Goal: Task Accomplishment & Management: Use online tool/utility

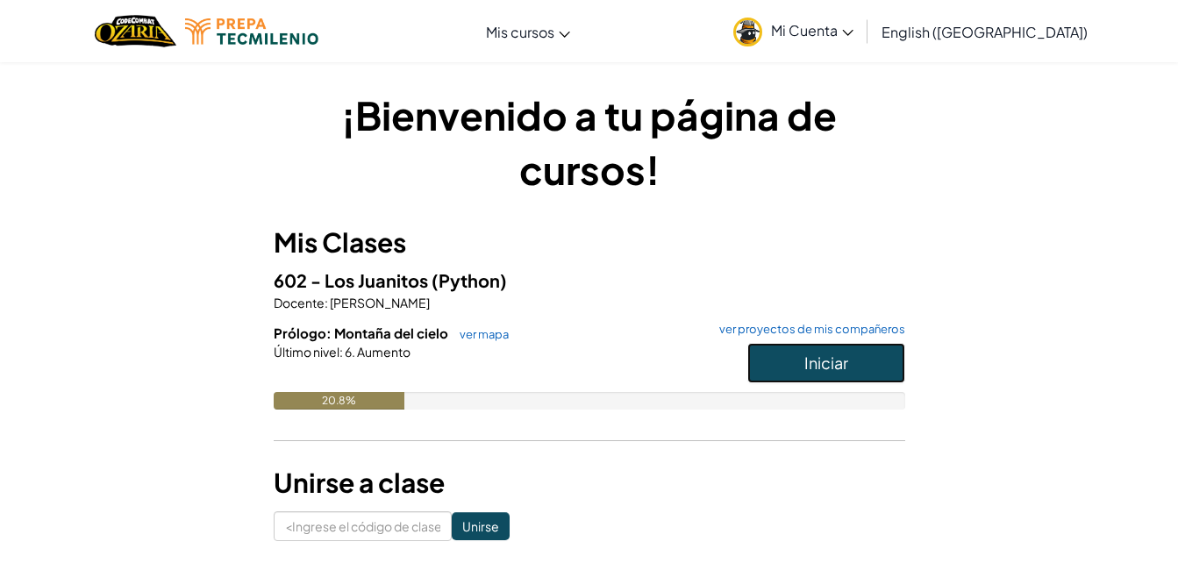
click at [833, 368] on span "Iniciar" at bounding box center [826, 363] width 44 height 20
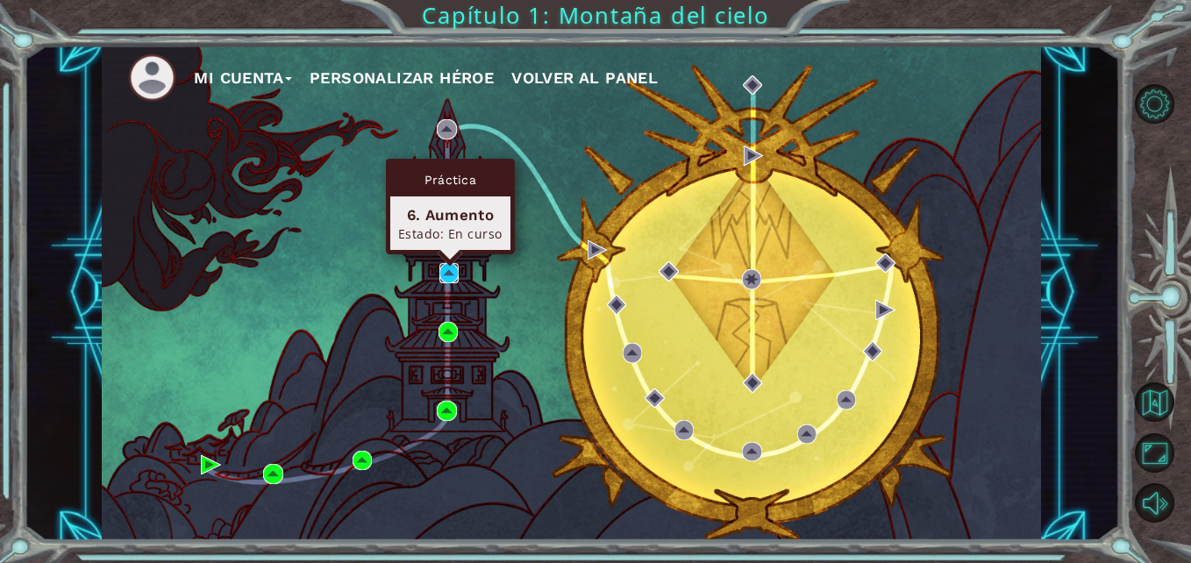
click at [446, 273] on img at bounding box center [448, 272] width 19 height 19
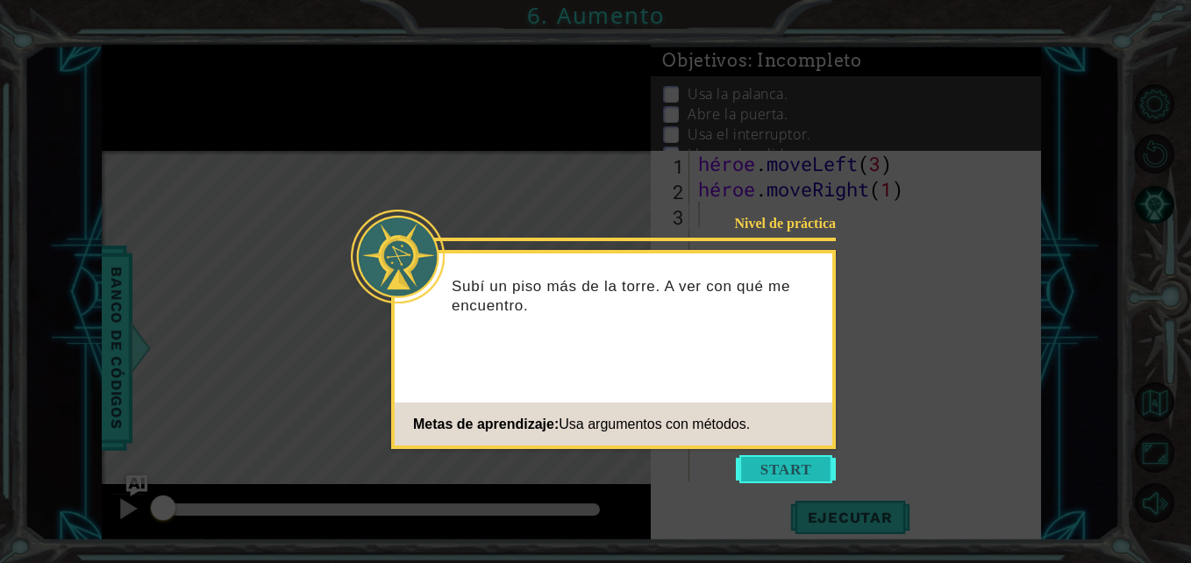
click at [788, 458] on button "Empezar" at bounding box center [786, 469] width 100 height 28
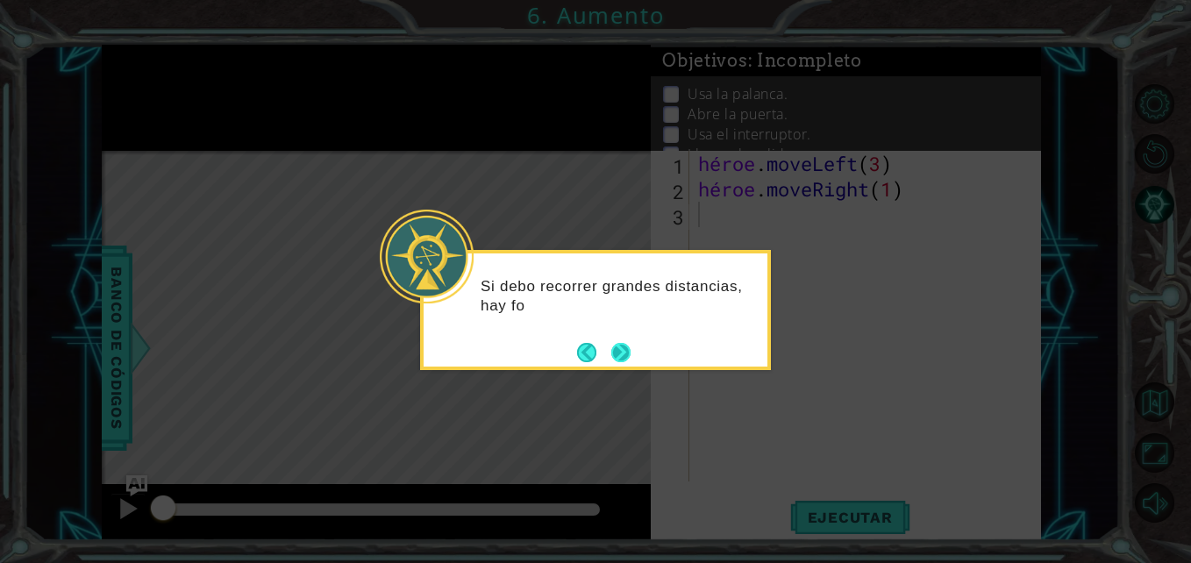
click at [634, 344] on div "Si debo recorrer grandes distancias, hay fo" at bounding box center [596, 301] width 344 height 96
click at [621, 354] on button "Próximo" at bounding box center [620, 352] width 19 height 19
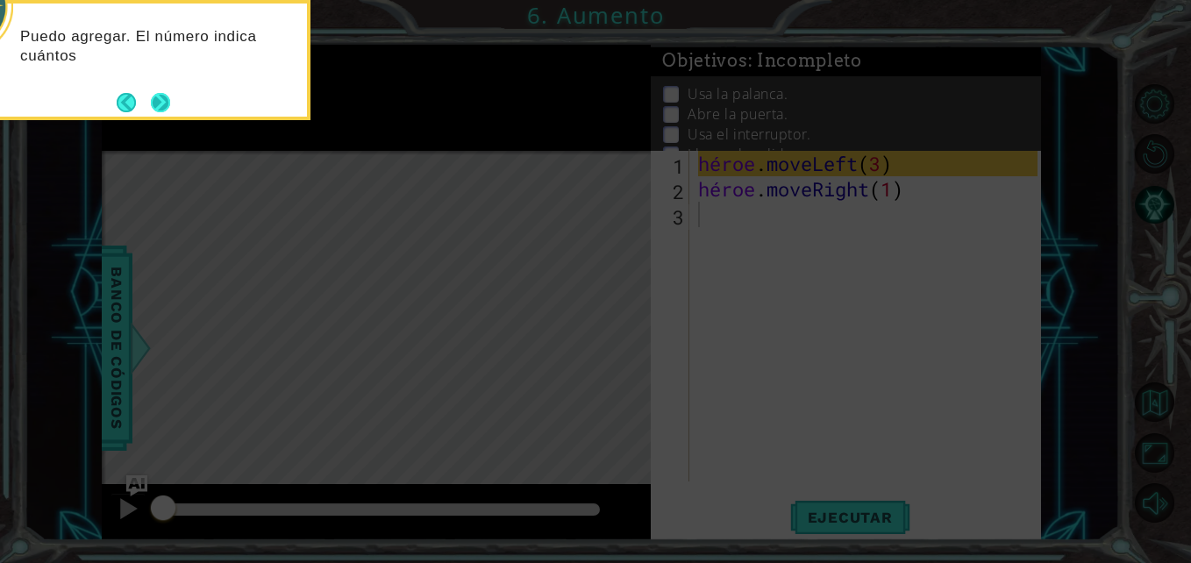
click at [166, 103] on button "Próximo" at bounding box center [160, 102] width 19 height 19
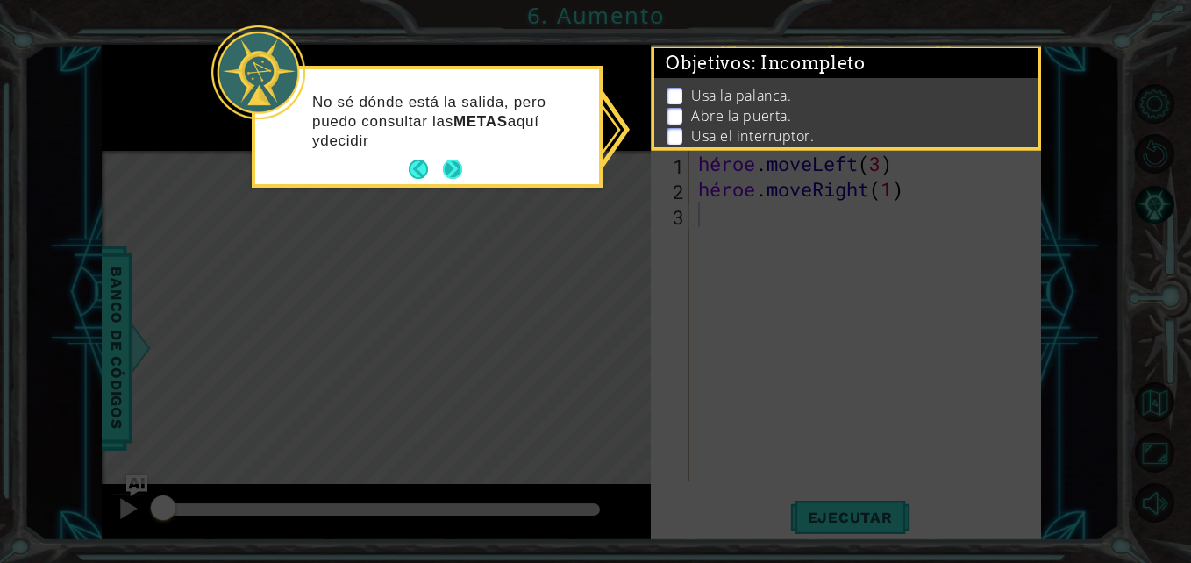
click at [448, 173] on button "Próximo" at bounding box center [452, 169] width 19 height 19
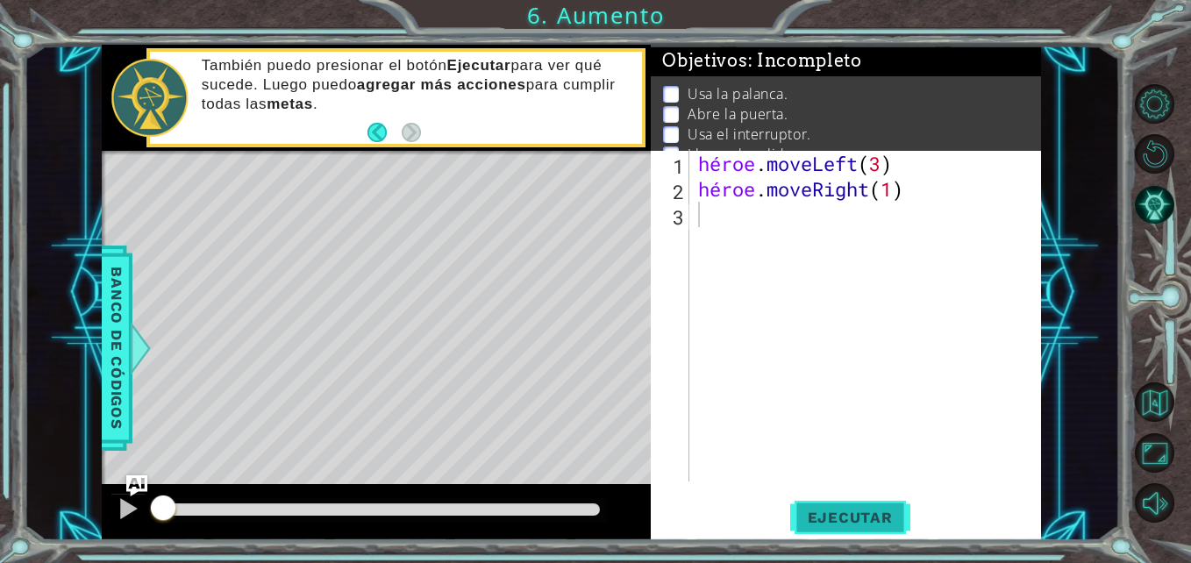
click at [878, 505] on button "Ejecutar" at bounding box center [850, 517] width 120 height 39
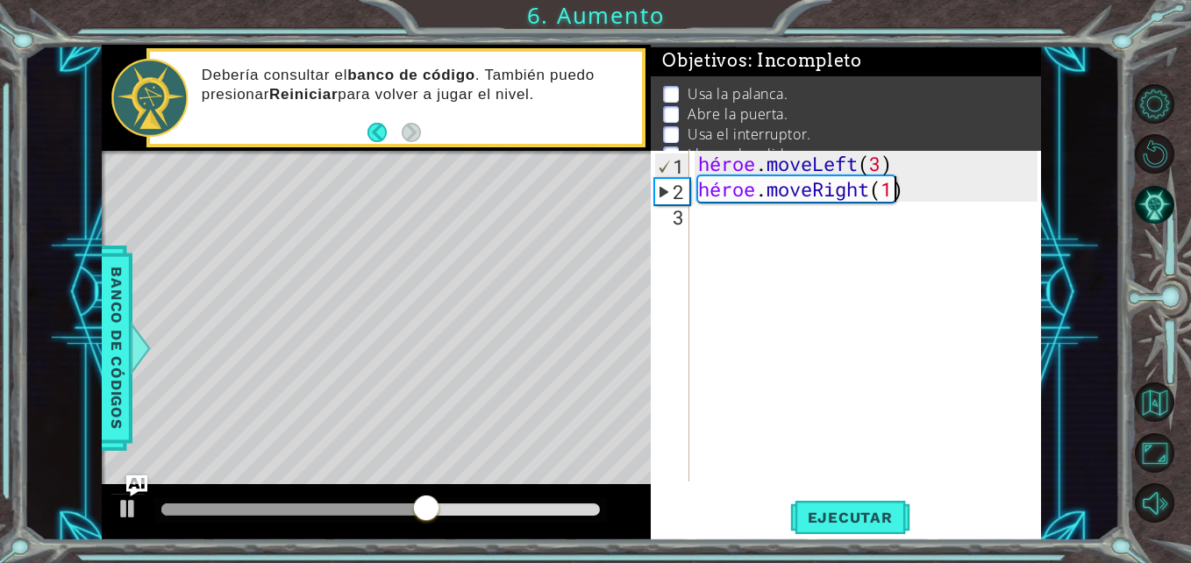
click at [908, 187] on div "héroe . moveLeft ( 3 ) héroe . moveRight ( 1 )" at bounding box center [870, 341] width 351 height 381
type textarea "hero.moveRight(1)"
click at [908, 187] on div "héroe . moveLeft ( 3 ) héroe . moveRight ( 1 )" at bounding box center [870, 341] width 351 height 381
click at [902, 188] on div "héroe . moveLeft ( 3 ) héroe . moveRight ( 1 )" at bounding box center [870, 341] width 351 height 381
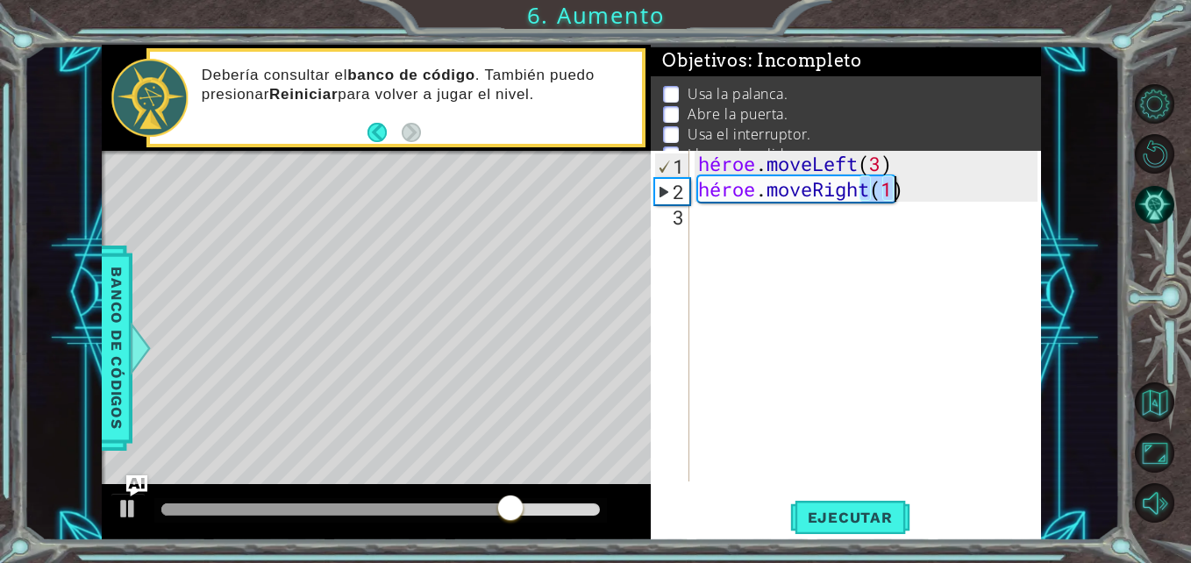
click at [916, 209] on div "héroe . moveLeft ( 3 ) héroe . moveRight ( 1 )" at bounding box center [870, 341] width 351 height 381
click at [823, 189] on div "héroe . moveLeft ( 3 ) héroe . moveRight ( 1 )" at bounding box center [870, 341] width 351 height 381
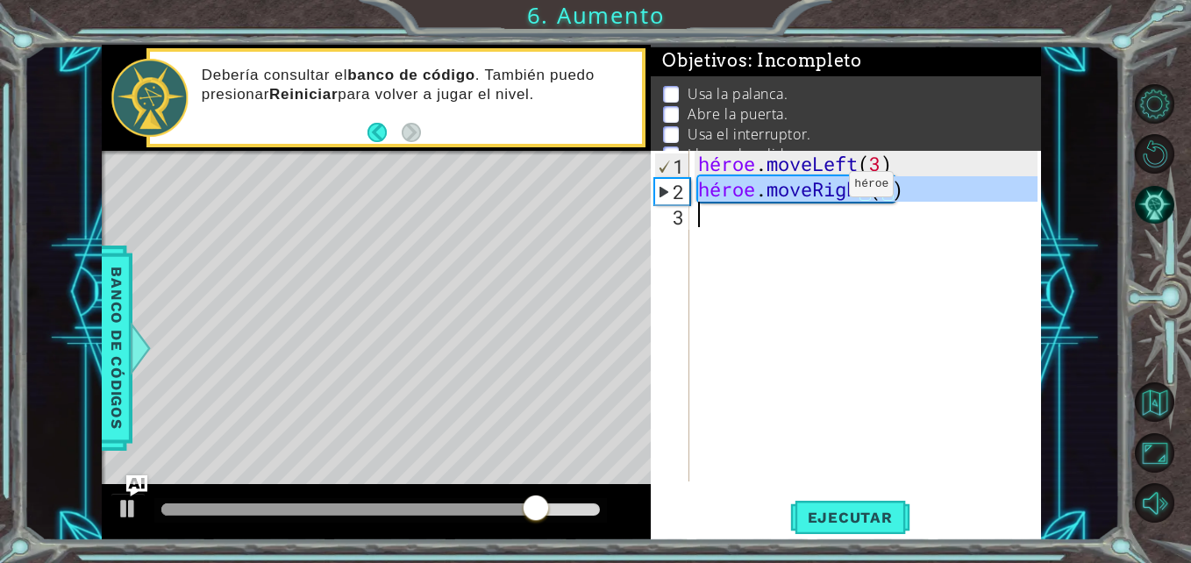
click at [823, 189] on div "héroe . moveLeft ( 3 ) héroe . moveRight ( 1 )" at bounding box center [870, 341] width 351 height 381
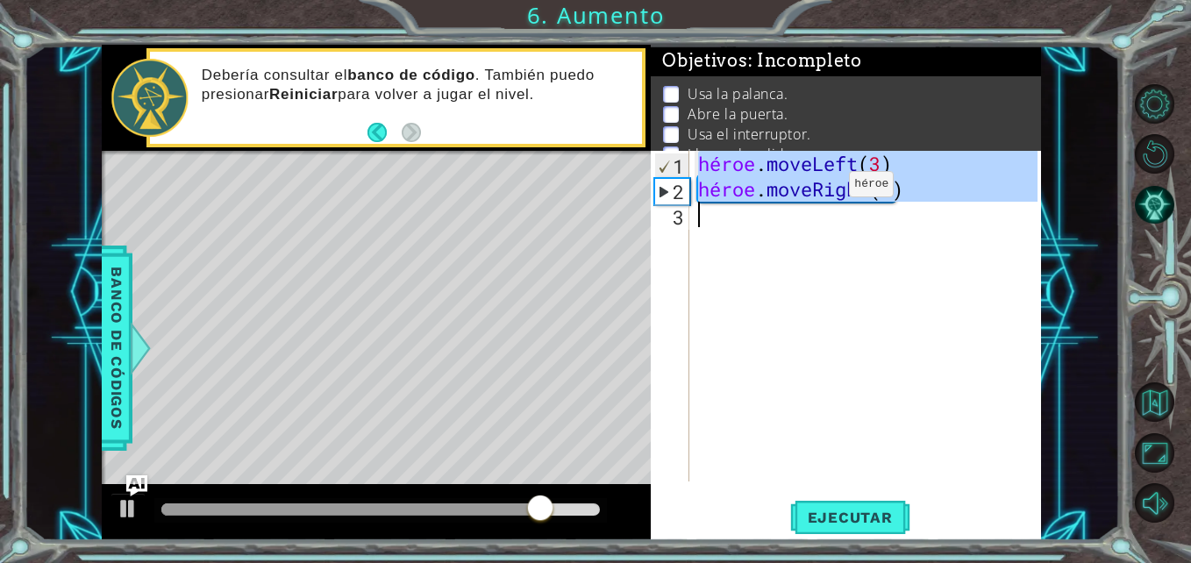
click at [823, 189] on div "héroe . moveLeft ( 3 ) héroe . moveRight ( 1 )" at bounding box center [870, 341] width 351 height 381
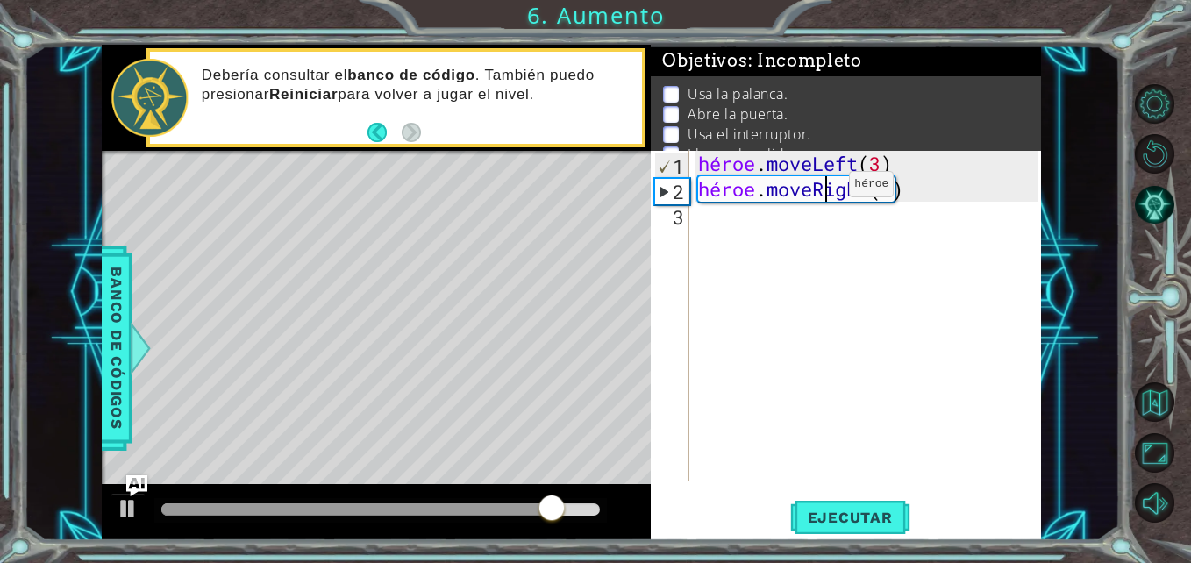
click at [823, 189] on div "héroe . moveLeft ( 3 ) héroe . moveRight ( 1 )" at bounding box center [870, 341] width 351 height 381
click at [823, 189] on div "héroe . moveLeft ( 3 ) héroe . moveRight ( 1 )" at bounding box center [866, 316] width 342 height 331
click at [823, 189] on div "héroe . moveLeft ( 3 ) héroe . moveRight ( 1 )" at bounding box center [870, 341] width 351 height 381
click at [823, 189] on div "héroe . moveLeft ( 3 ) héroe . moveRight ( 1 )" at bounding box center [866, 316] width 342 height 331
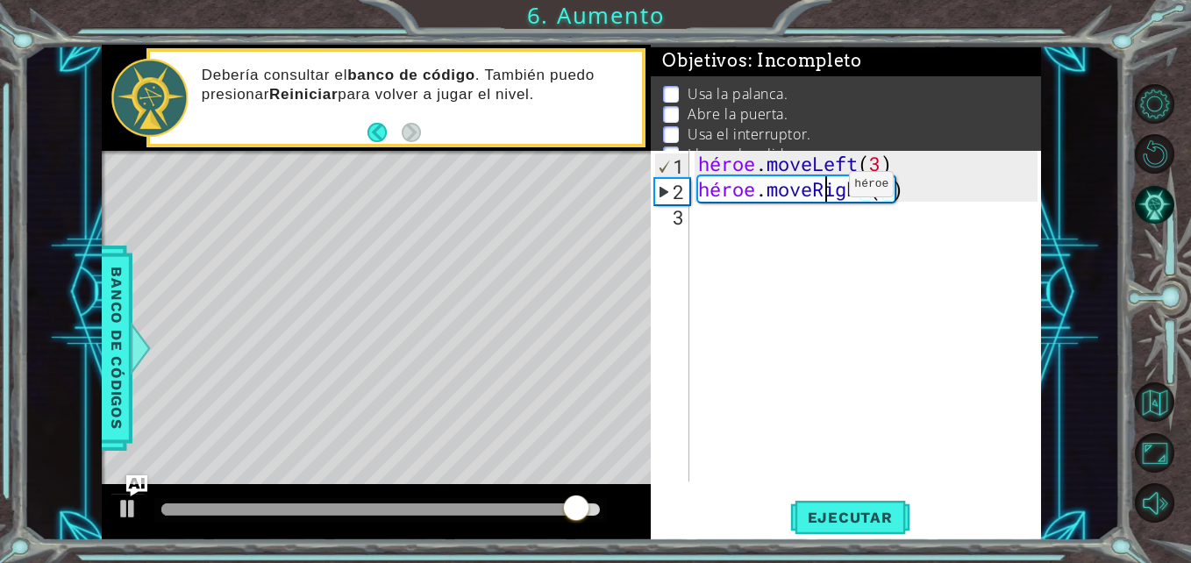
click at [823, 189] on div "héroe . moveLeft ( 3 ) héroe . moveRight ( 1 )" at bounding box center [870, 341] width 351 height 381
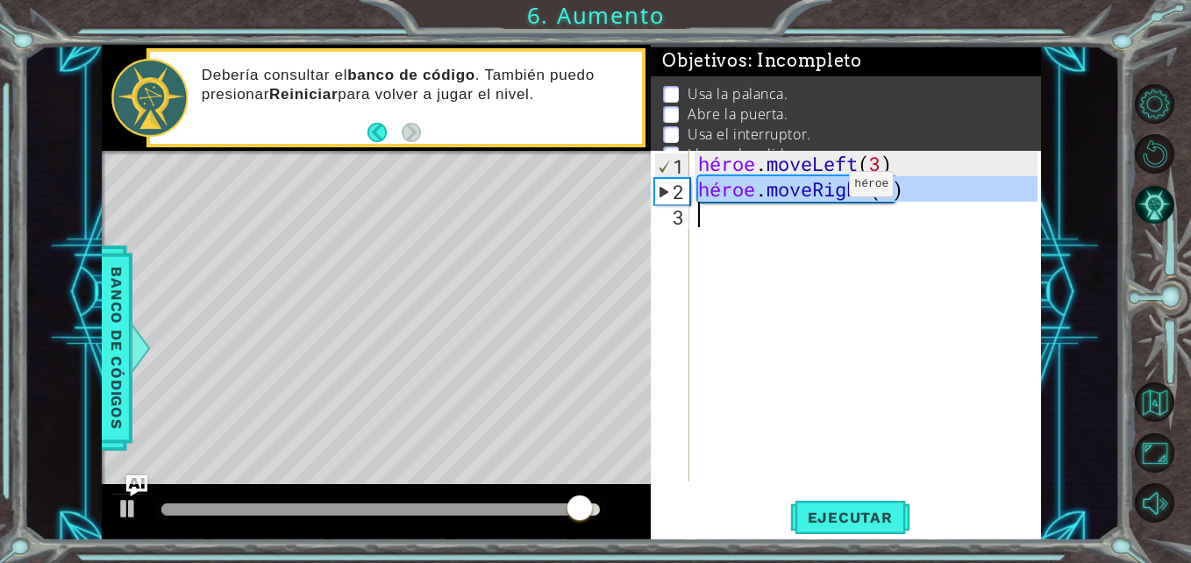
click at [823, 189] on div "héroe . moveLeft ( 3 ) héroe . moveRight ( 1 )" at bounding box center [870, 341] width 351 height 381
type textarea "hero.moveRight(1)"
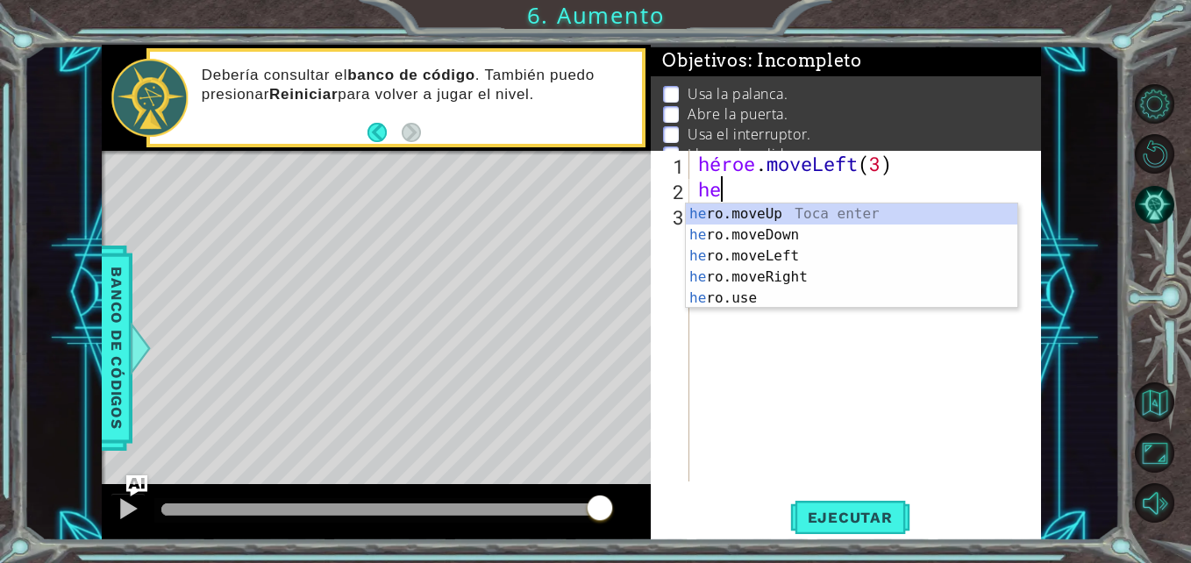
scroll to position [0, 1]
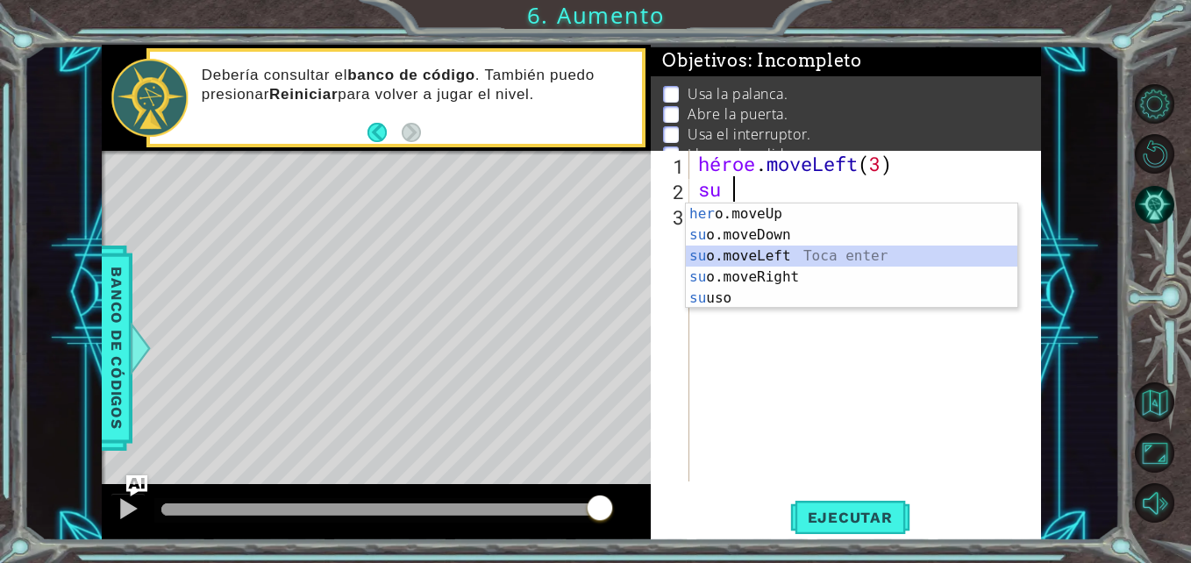
click at [770, 252] on div "her o.moveUp Toca enter su o.moveDown Toca enter su o.moveLeft Toca enter su o.…" at bounding box center [851, 276] width 331 height 147
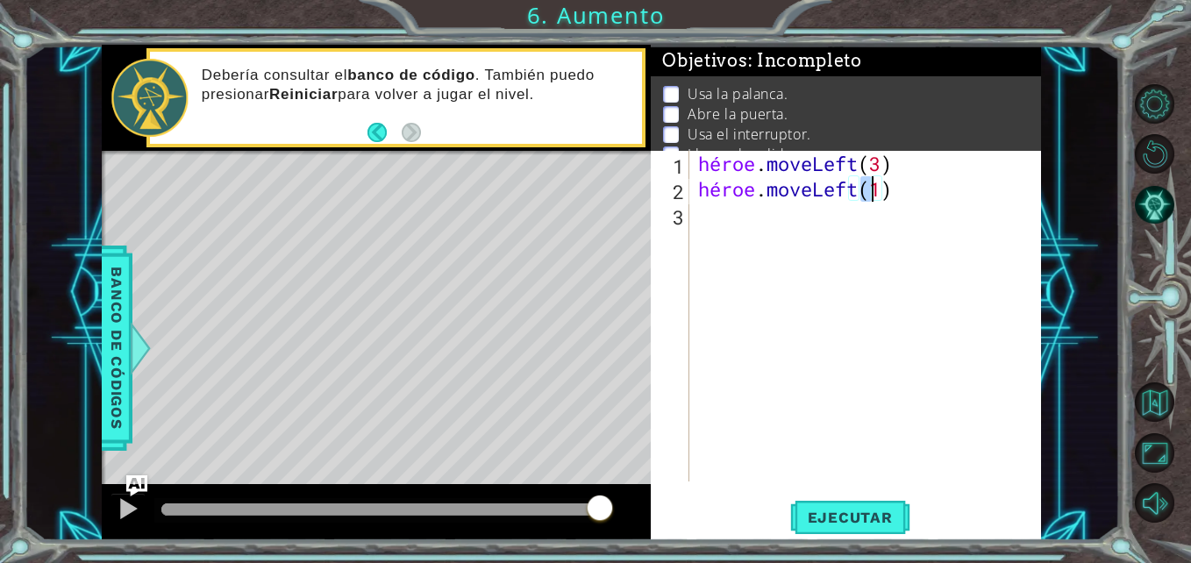
click at [882, 195] on div "héroe . moveLeft ( 3 ) héroe . moveLeft ( 1 )" at bounding box center [870, 341] width 351 height 381
click at [889, 193] on div "héroe . moveLeft ( 3 ) héroe . moveLeft ( 1" at bounding box center [870, 341] width 351 height 381
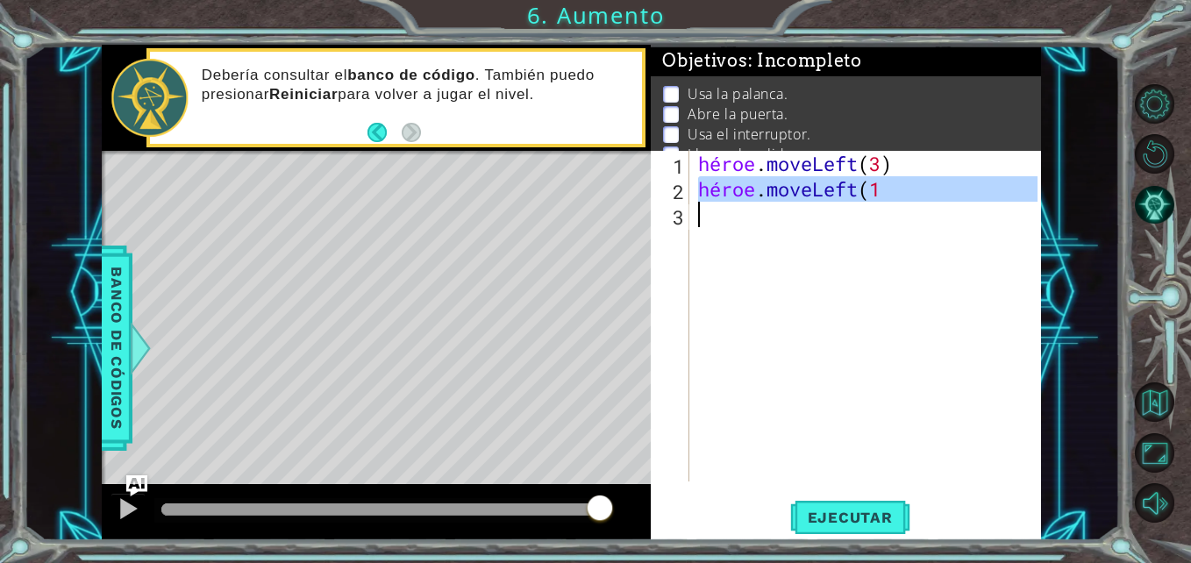
click at [892, 191] on div "héroe . moveLeft ( 3 ) héroe . moveLeft ( 1" at bounding box center [866, 316] width 342 height 331
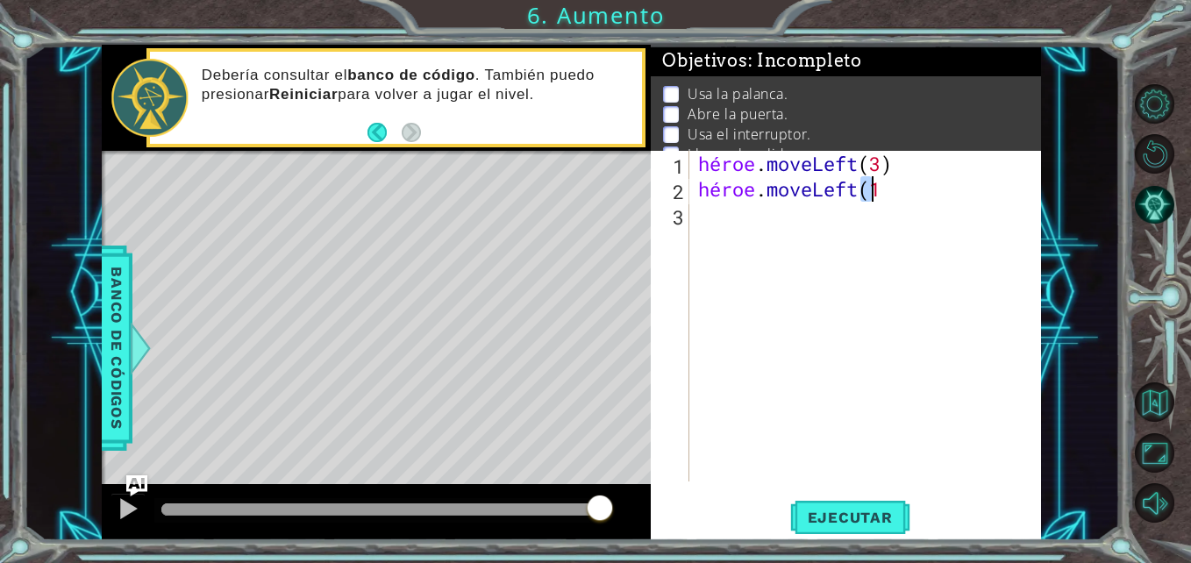
click at [892, 191] on div "héroe . moveLeft ( 3 ) héroe . moveLeft ( 1" at bounding box center [870, 341] width 351 height 381
click at [874, 186] on div "héroe . moveLeft ( 3 ) héroe . moveLeft ( 1" at bounding box center [866, 316] width 342 height 331
click at [893, 192] on div "héroe . moveLeft ( 3 ) héroe . moveLeft ( 1" at bounding box center [870, 341] width 351 height 381
click at [893, 185] on div "héroe . moveLeft ( 3 ) héroe . moveLeft ( 1" at bounding box center [870, 341] width 351 height 381
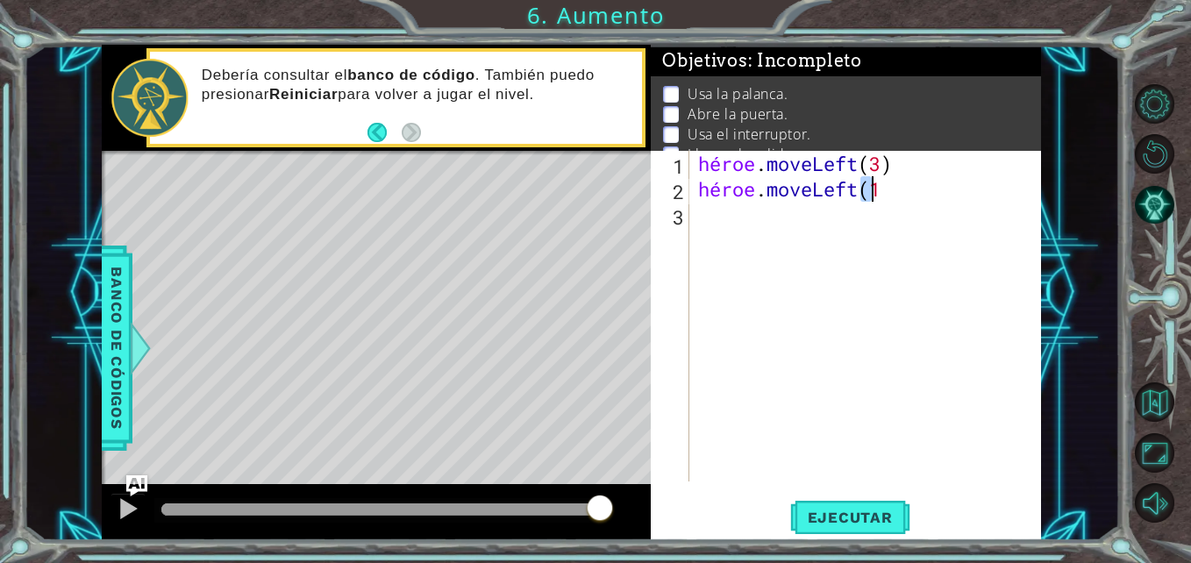
click at [893, 185] on div "héroe . moveLeft ( 3 ) héroe . moveLeft ( 1" at bounding box center [870, 341] width 351 height 381
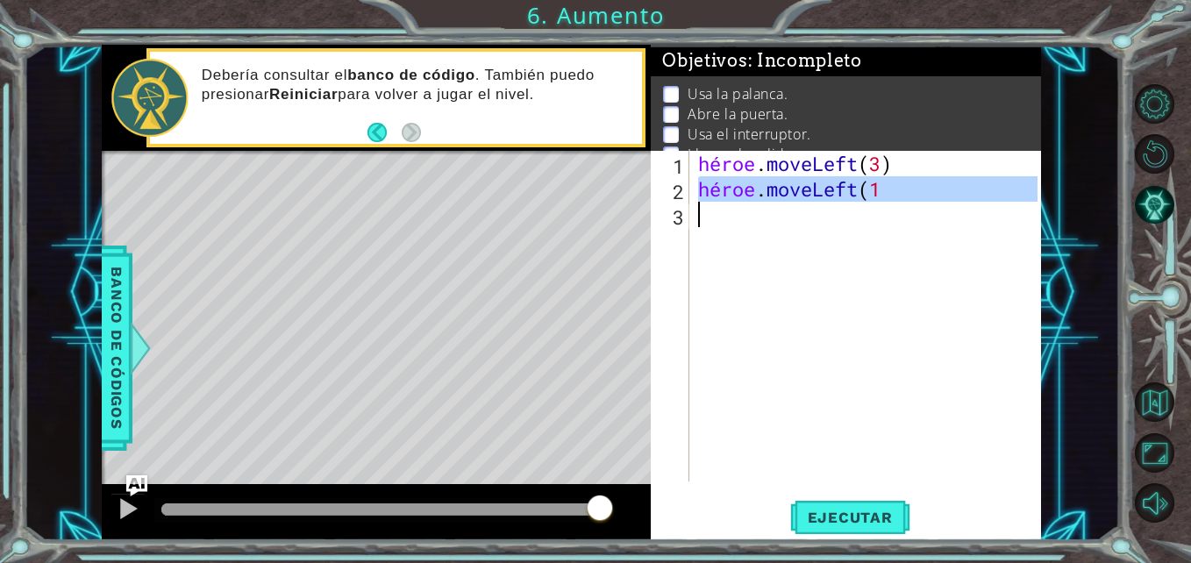
click at [893, 185] on div "héroe . moveLeft ( 3 ) héroe . moveLeft ( 1" at bounding box center [870, 341] width 351 height 381
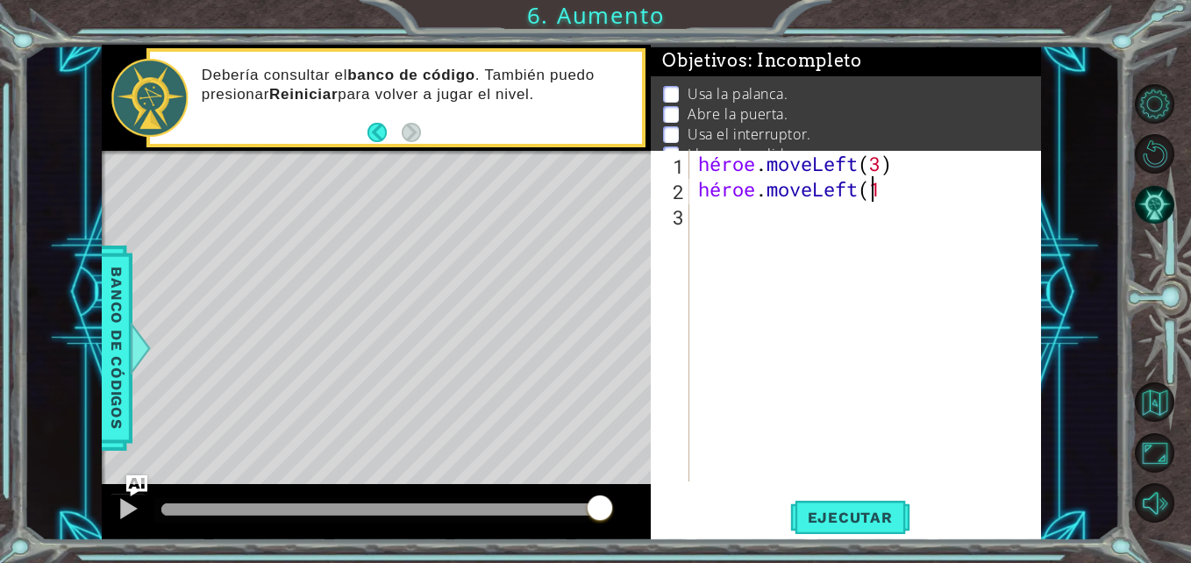
click at [893, 185] on div "héroe . moveLeft ( 3 ) héroe . moveLeft ( 1" at bounding box center [870, 341] width 351 height 381
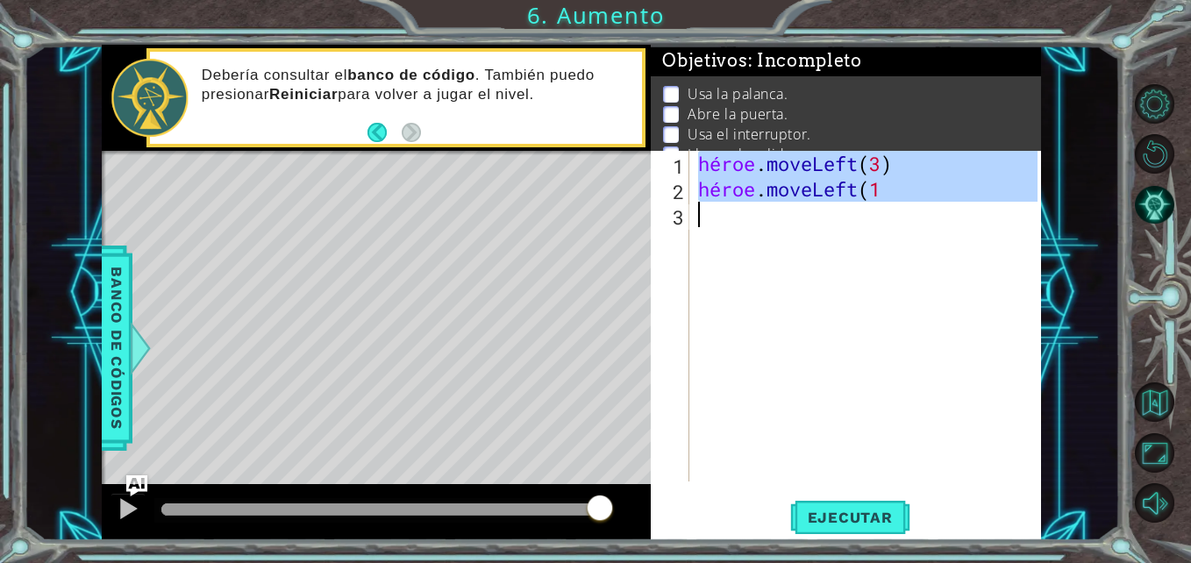
click at [893, 185] on div "héroe . moveLeft ( 3 ) héroe . moveLeft ( 1" at bounding box center [870, 341] width 351 height 381
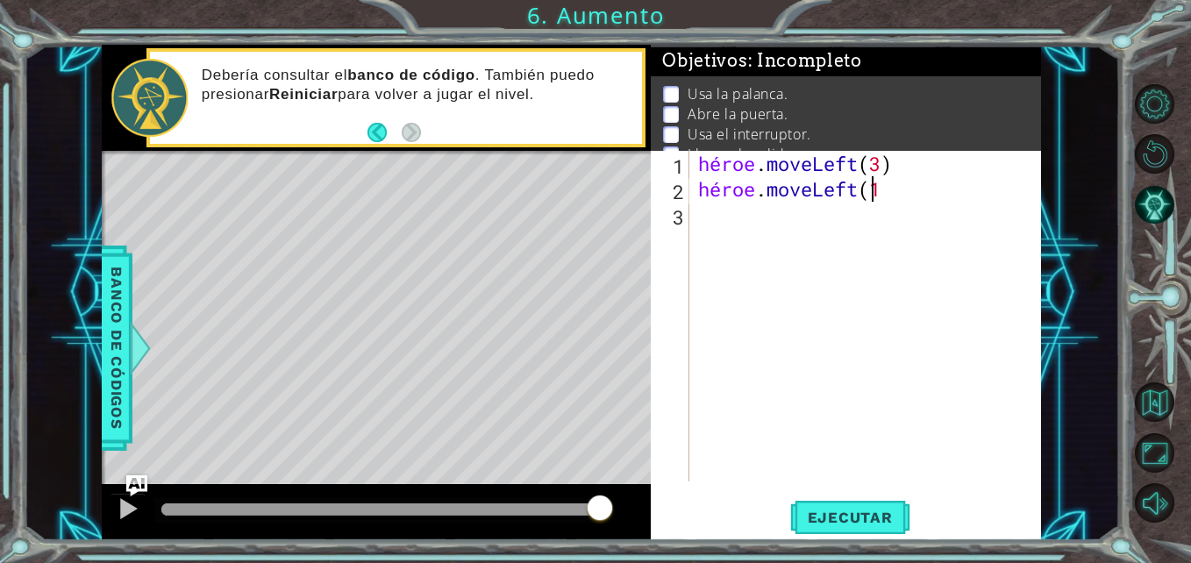
click at [893, 185] on div "héroe . moveLeft ( 3 ) héroe . moveLeft ( 1" at bounding box center [870, 341] width 351 height 381
click at [893, 186] on div "héroe . moveLeft ( 3 ) héroe . moveLeft ( 1" at bounding box center [870, 341] width 351 height 381
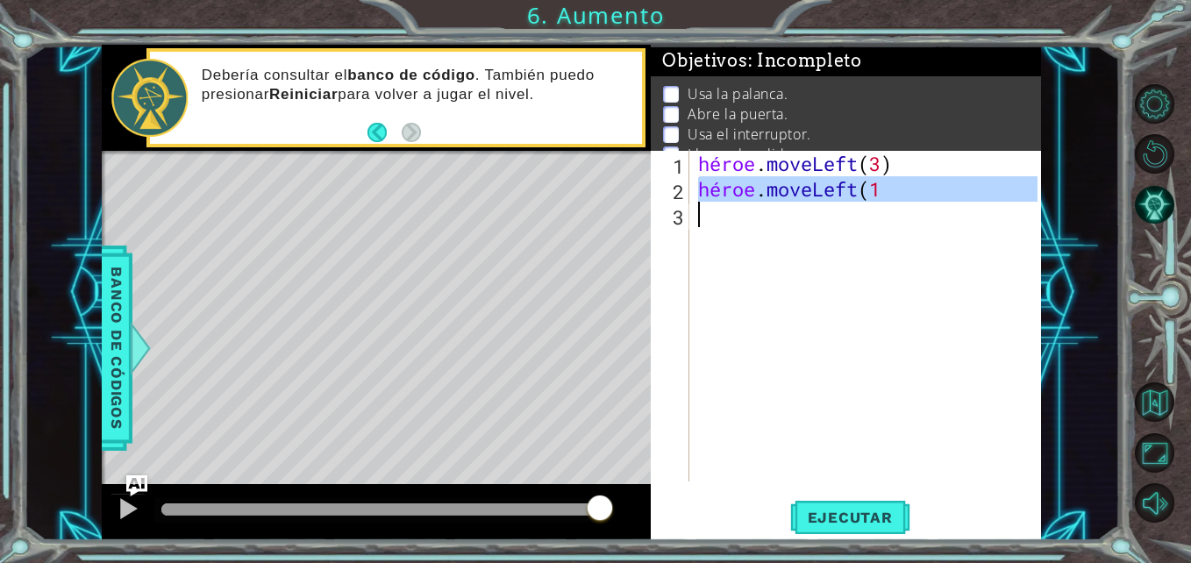
click at [898, 190] on div "héroe . moveLeft ( 3 ) héroe . moveLeft ( 1" at bounding box center [866, 316] width 342 height 331
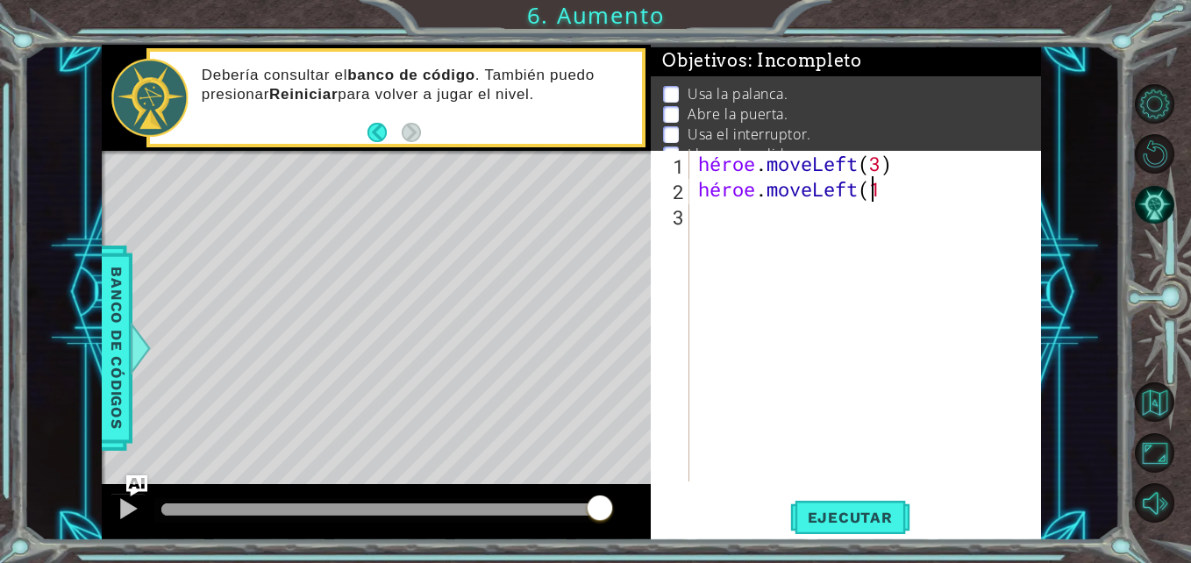
click at [894, 185] on div "héroe . moveLeft ( 3 ) héroe . moveLeft ( 1" at bounding box center [870, 341] width 351 height 381
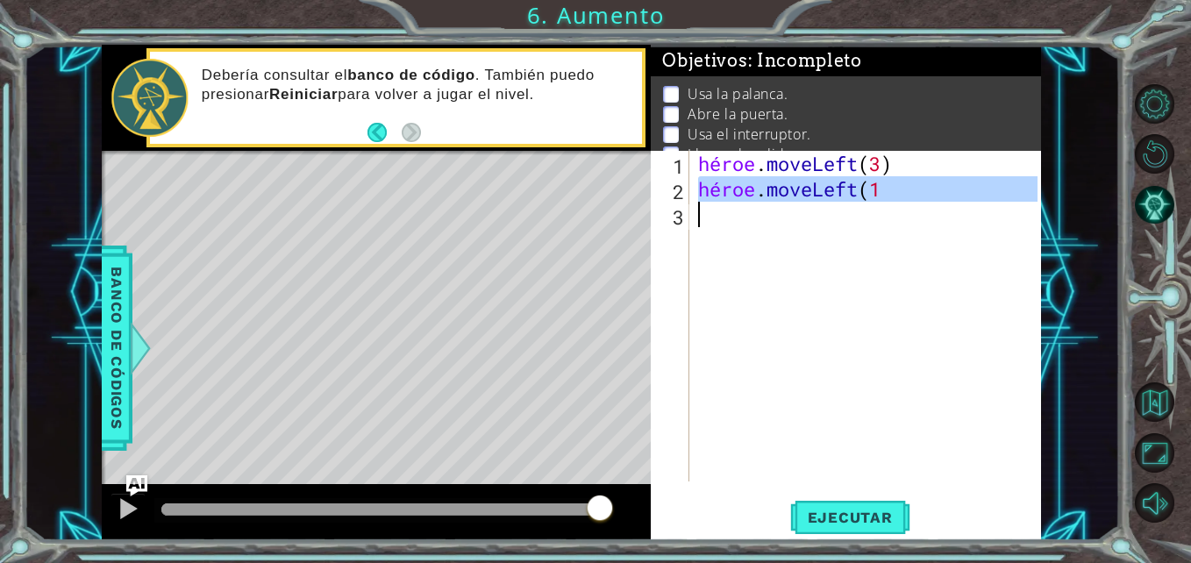
click at [894, 185] on div "héroe . moveLeft ( 3 ) héroe . moveLeft ( 1" at bounding box center [870, 341] width 351 height 381
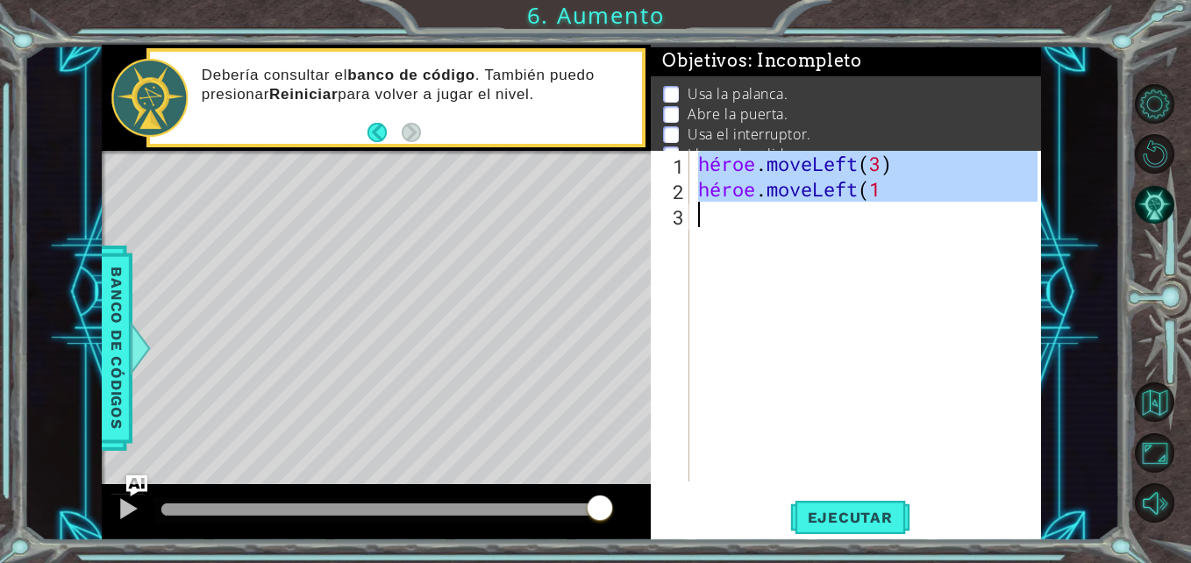
click at [894, 185] on div "héroe . moveLeft ( 3 ) héroe . moveLeft ( 1" at bounding box center [870, 341] width 351 height 381
type textarea "hero.moveLeft(1"
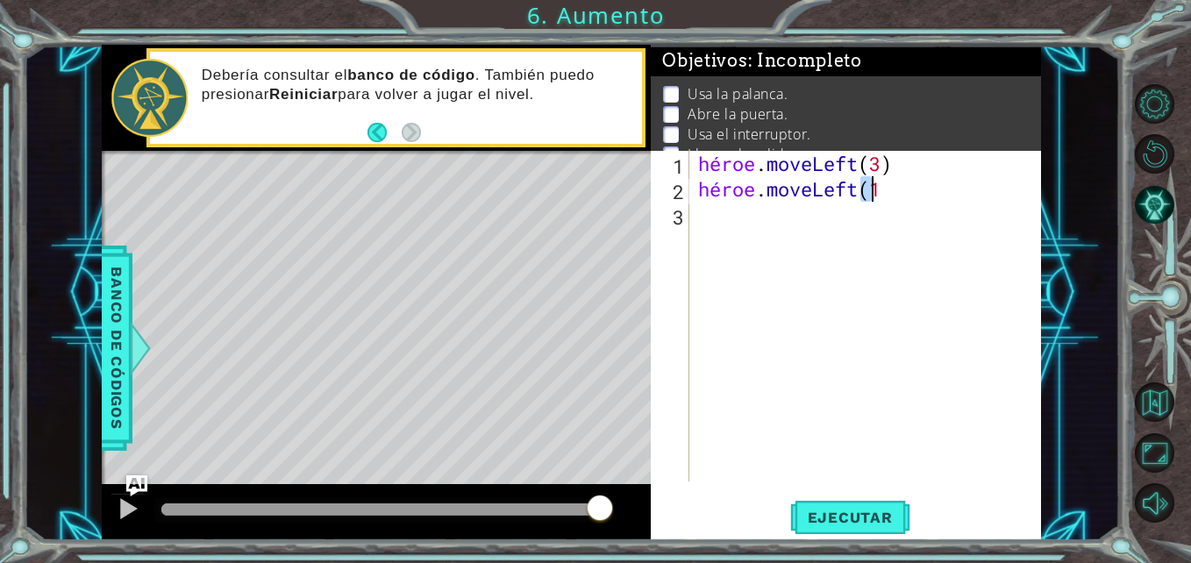
click at [894, 185] on div "héroe . moveLeft ( 3 ) héroe . moveLeft ( 1" at bounding box center [870, 341] width 351 height 381
click at [894, 185] on div "héroe . moveLeft ( 3 ) héroe . moveLeft ( 1" at bounding box center [866, 316] width 342 height 331
click at [894, 185] on div "héroe . moveLeft ( 3 ) héroe . moveLeft ( 1" at bounding box center [870, 341] width 351 height 381
click at [902, 228] on div "héroe . moveLeft ( 3 ) héroe . moveLeft ( 1" at bounding box center [870, 341] width 351 height 381
